Goal: Find specific page/section: Find specific page/section

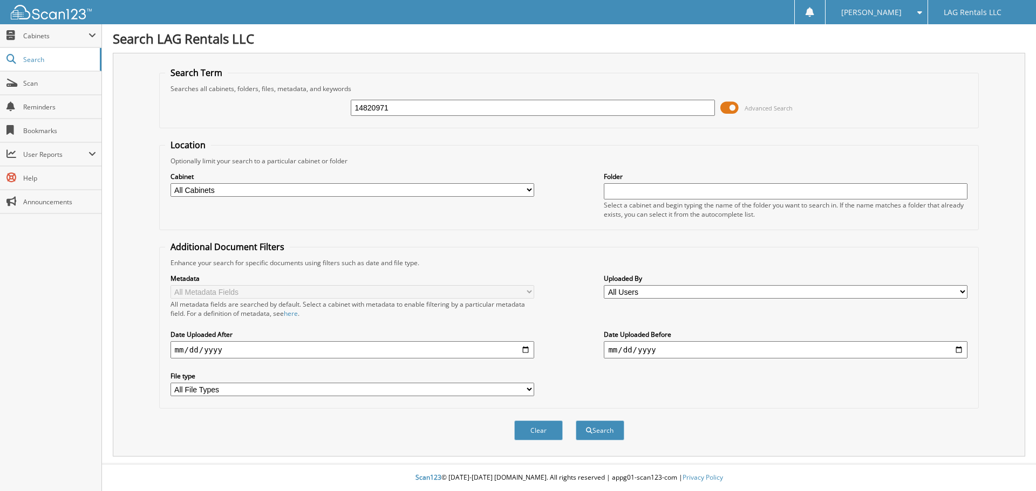
type input "14820971"
click at [576, 421] on button "Search" at bounding box center [600, 431] width 49 height 20
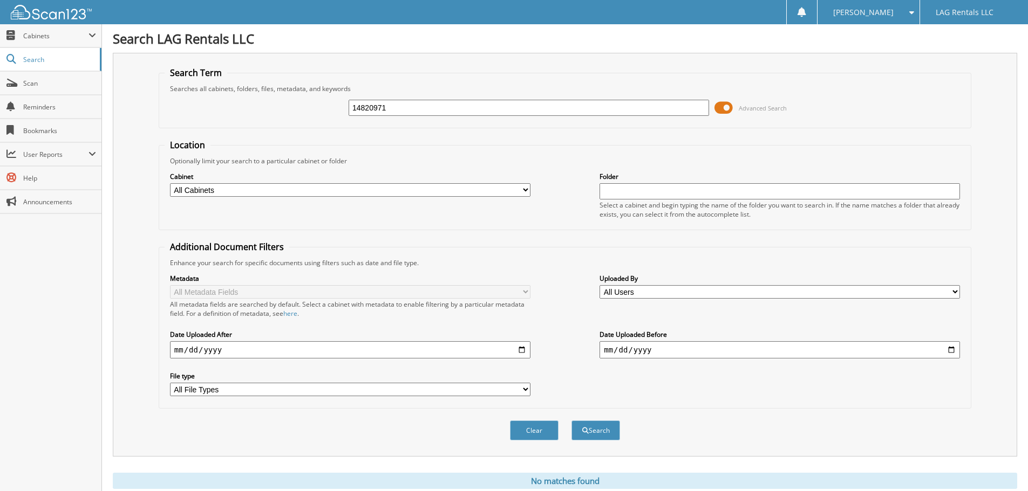
drag, startPoint x: 403, startPoint y: 108, endPoint x: 324, endPoint y: 105, distance: 78.8
click at [324, 105] on div "14820971 Advanced Search" at bounding box center [565, 107] width 800 height 29
type input "[PERSON_NAME]"
click at [571, 421] on button "Search" at bounding box center [595, 431] width 49 height 20
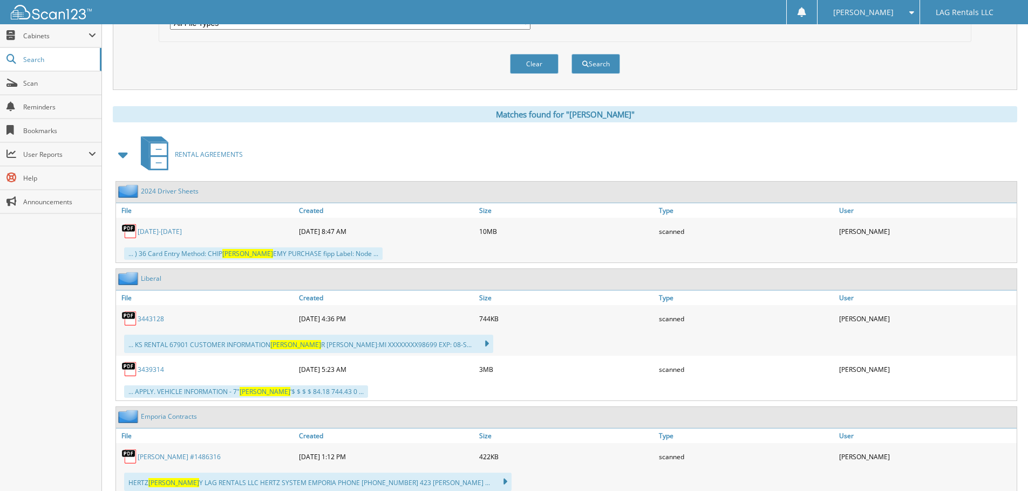
scroll to position [378, 0]
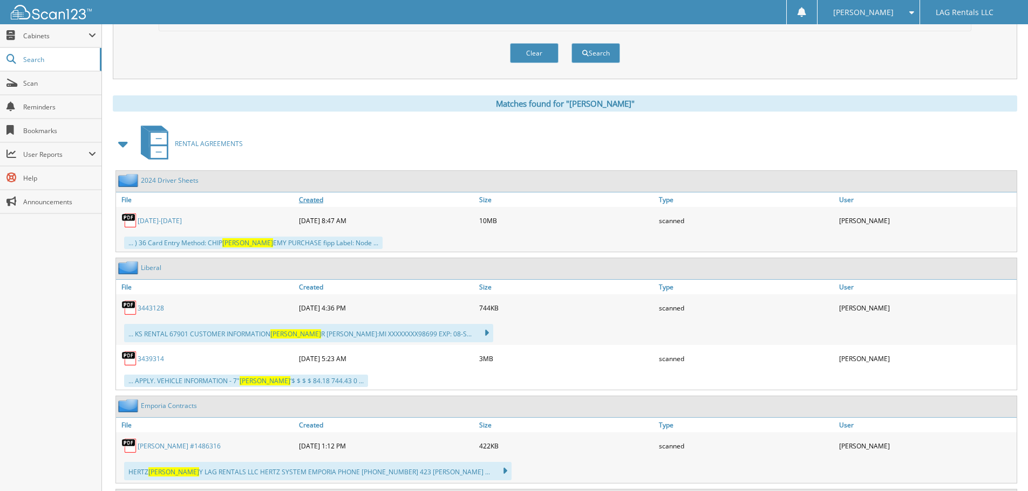
click at [316, 199] on link "Created" at bounding box center [386, 200] width 180 height 15
click at [77, 84] on span "Scan" at bounding box center [59, 83] width 73 height 9
